Goal: Find specific page/section: Find specific page/section

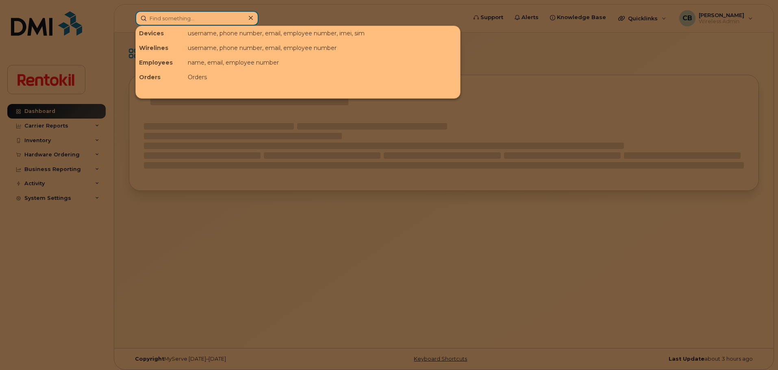
click at [183, 15] on input at bounding box center [196, 18] width 123 height 15
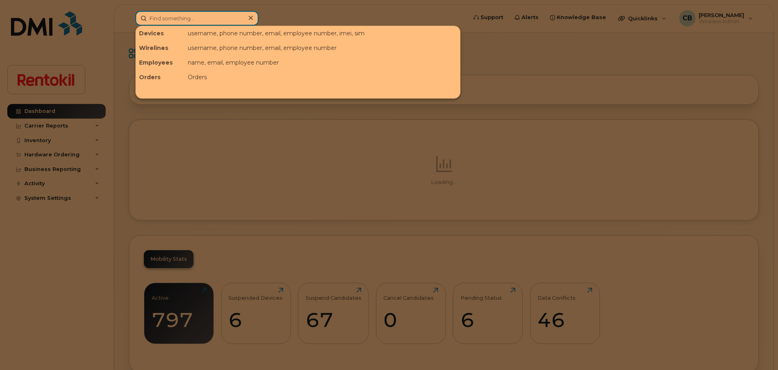
paste input "954.709.6505"
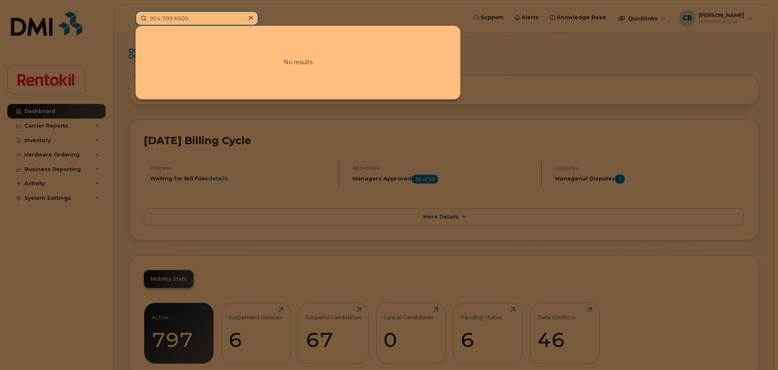
type input "954.709.6505"
click at [212, 18] on input "954.709.6505" at bounding box center [196, 18] width 123 height 15
click at [251, 18] on icon at bounding box center [251, 18] width 4 height 4
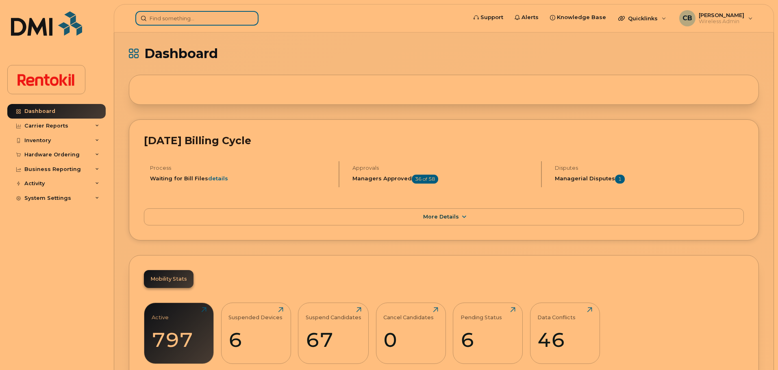
click at [229, 20] on input at bounding box center [196, 18] width 123 height 15
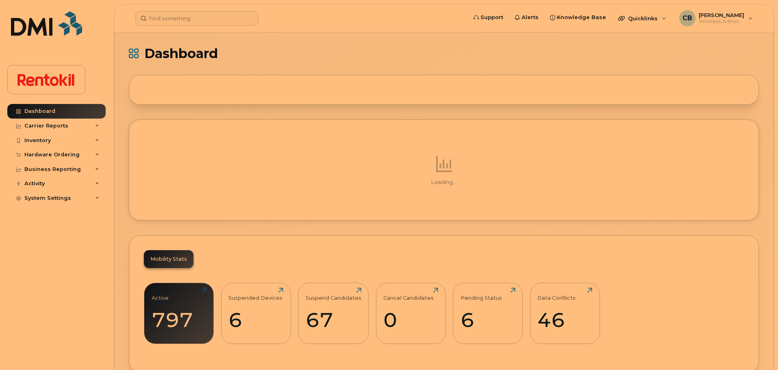
click at [172, 7] on header "Support Alerts Knowledge Base Quicklinks Suspend / Cancel Device Change SIM Car…" at bounding box center [444, 18] width 660 height 28
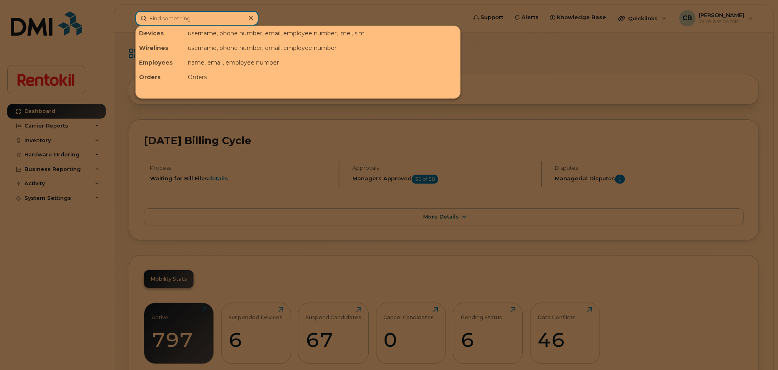
click at [180, 18] on input at bounding box center [196, 18] width 123 height 15
paste input "954.709.6505"
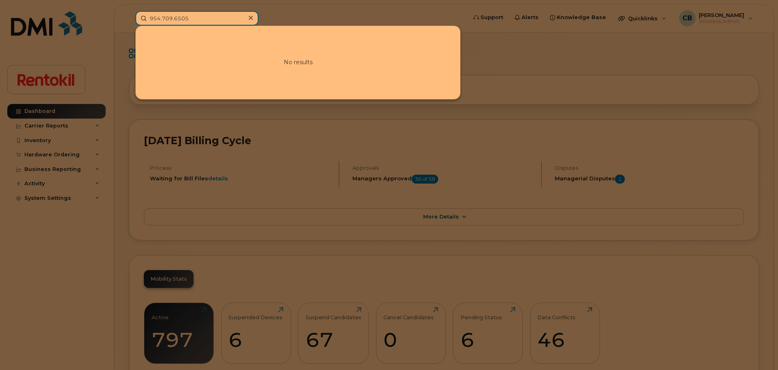
click at [176, 17] on input "954.709.6505" at bounding box center [196, 18] width 123 height 15
type input "9547096505"
click at [251, 16] on icon at bounding box center [251, 18] width 4 height 7
